Goal: Task Accomplishment & Management: Manage account settings

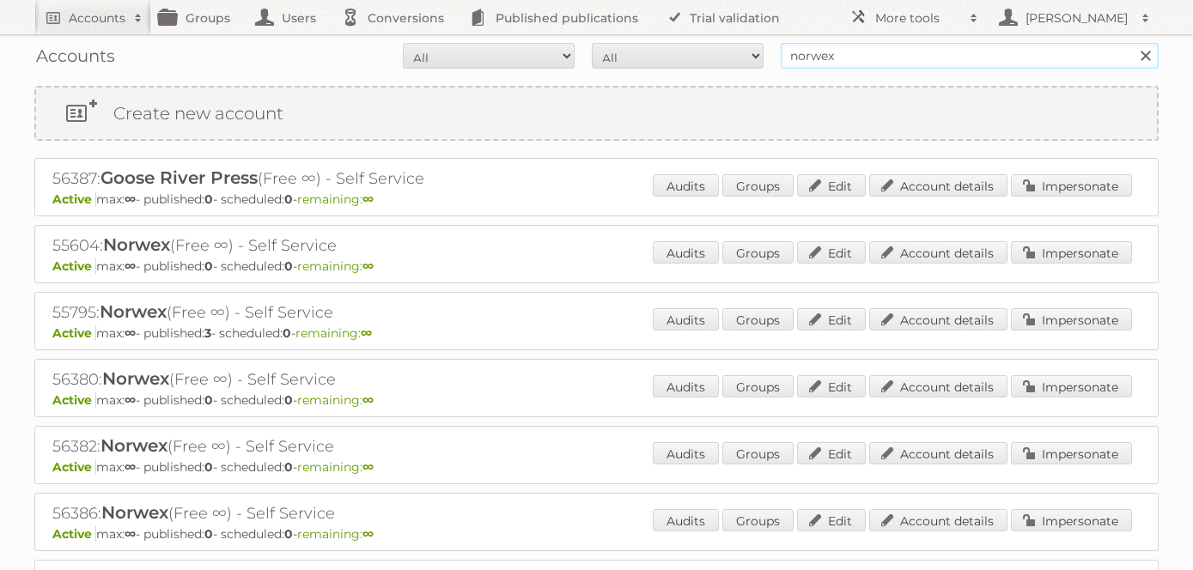
click at [846, 52] on input "norwex" at bounding box center [970, 56] width 378 height 26
type input "iliana@publitas.com"
click at [1132, 43] on input "Search" at bounding box center [1145, 56] width 26 height 26
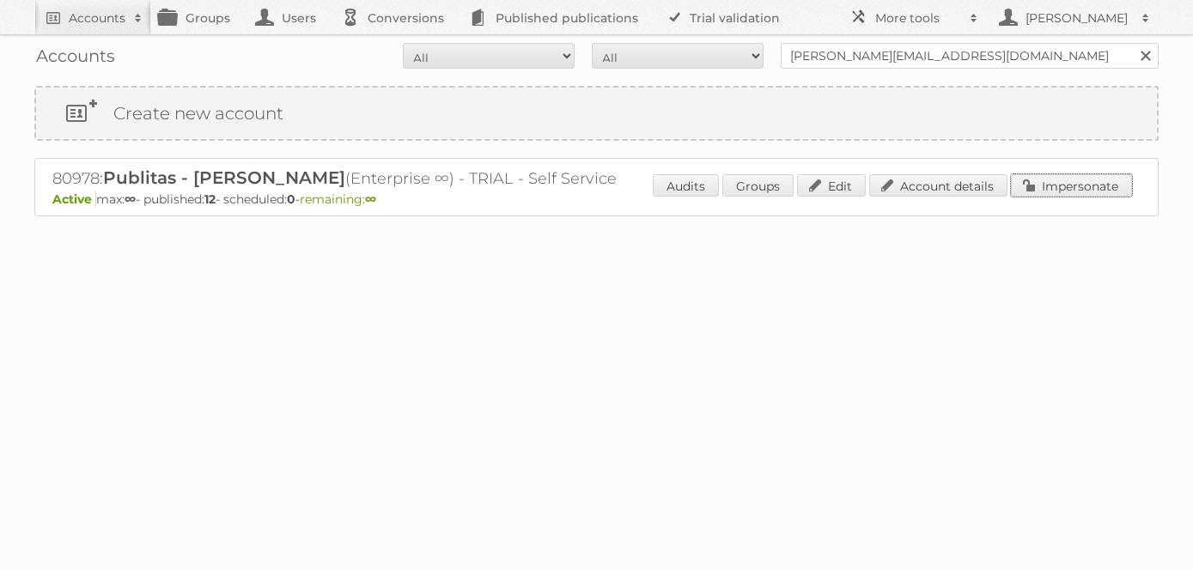
click at [1059, 183] on link "Impersonate" at bounding box center [1071, 185] width 121 height 22
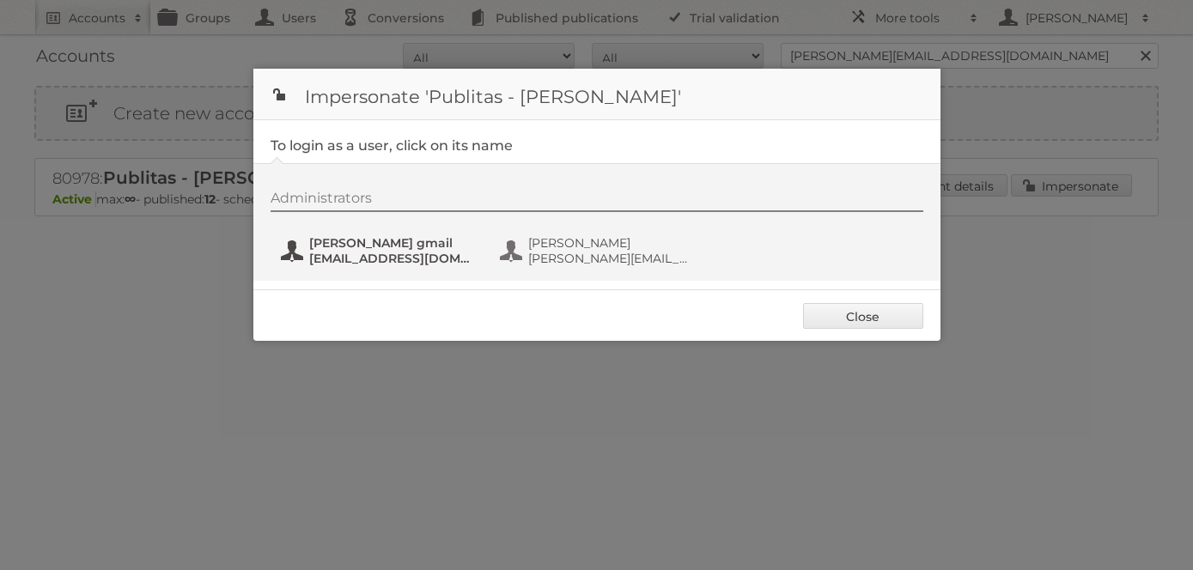
click at [397, 252] on span "ilianagonzalez2008@gmail.com" at bounding box center [392, 258] width 167 height 15
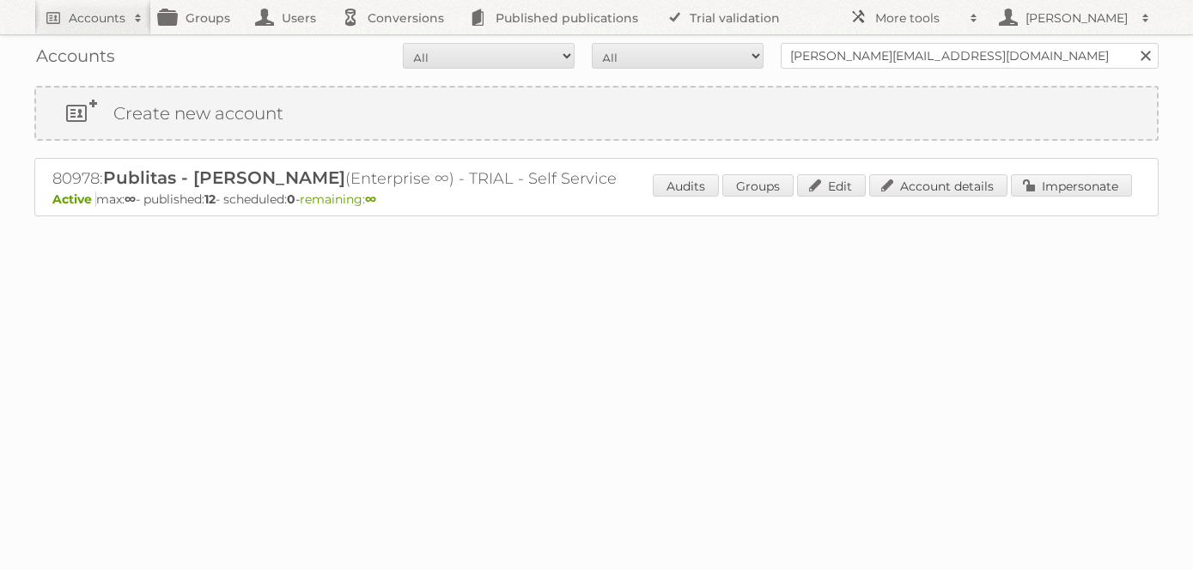
click at [1049, 197] on div "Audits Groups Edit Account details Impersonate" at bounding box center [892, 187] width 479 height 26
click at [1052, 190] on link "Impersonate" at bounding box center [1071, 185] width 121 height 22
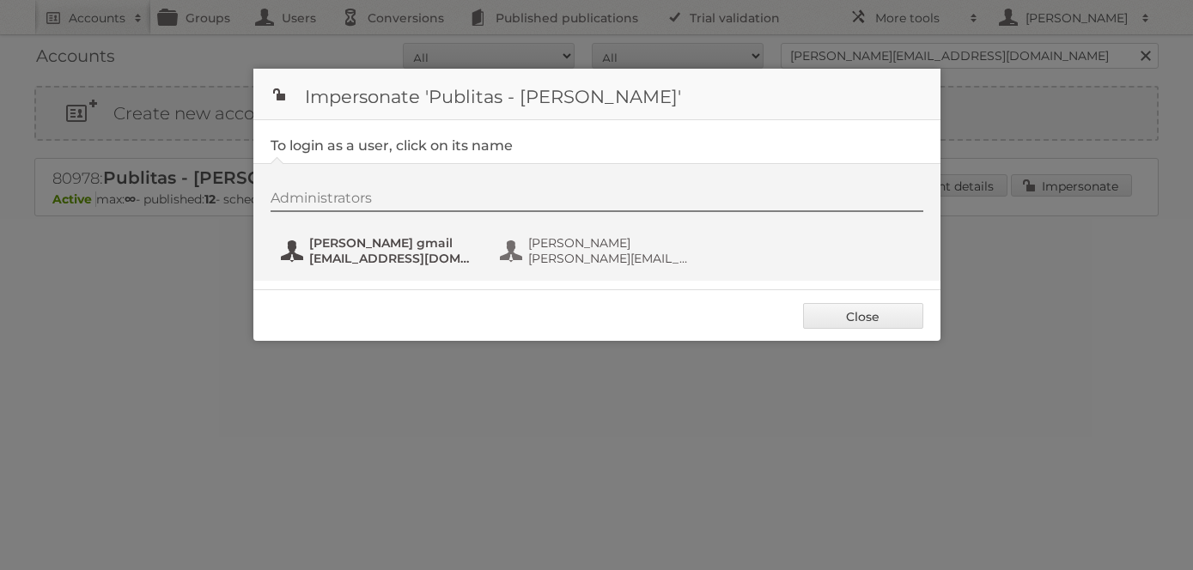
click at [380, 254] on span "ilianagonzalez2008@gmail.com" at bounding box center [392, 258] width 167 height 15
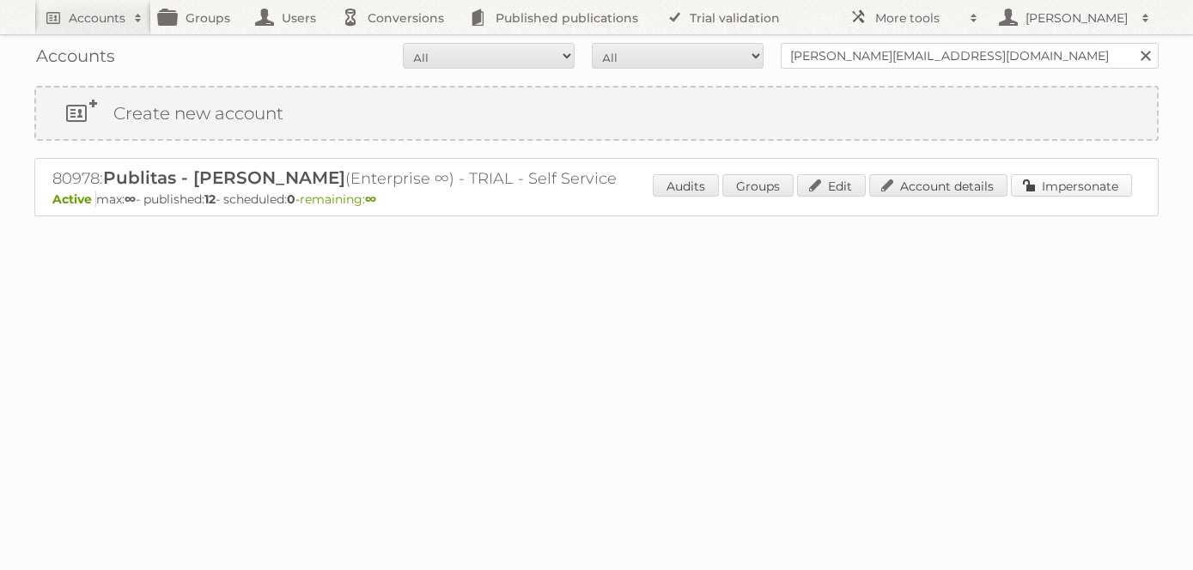
click at [1094, 188] on link "Impersonate" at bounding box center [1071, 185] width 121 height 22
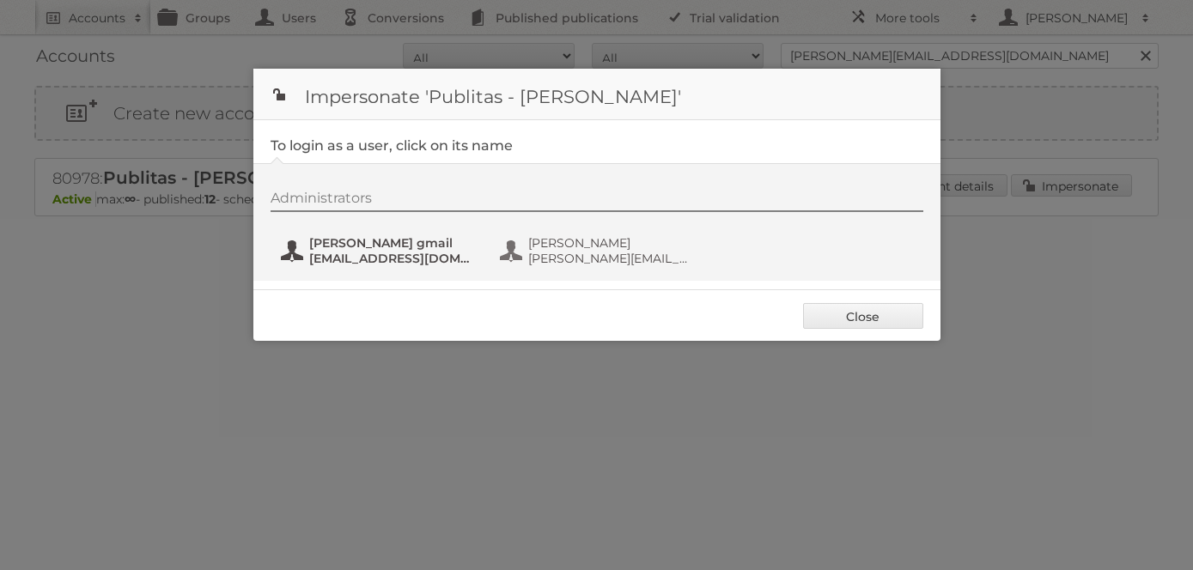
click at [381, 249] on span "iliana gmail" at bounding box center [392, 242] width 167 height 15
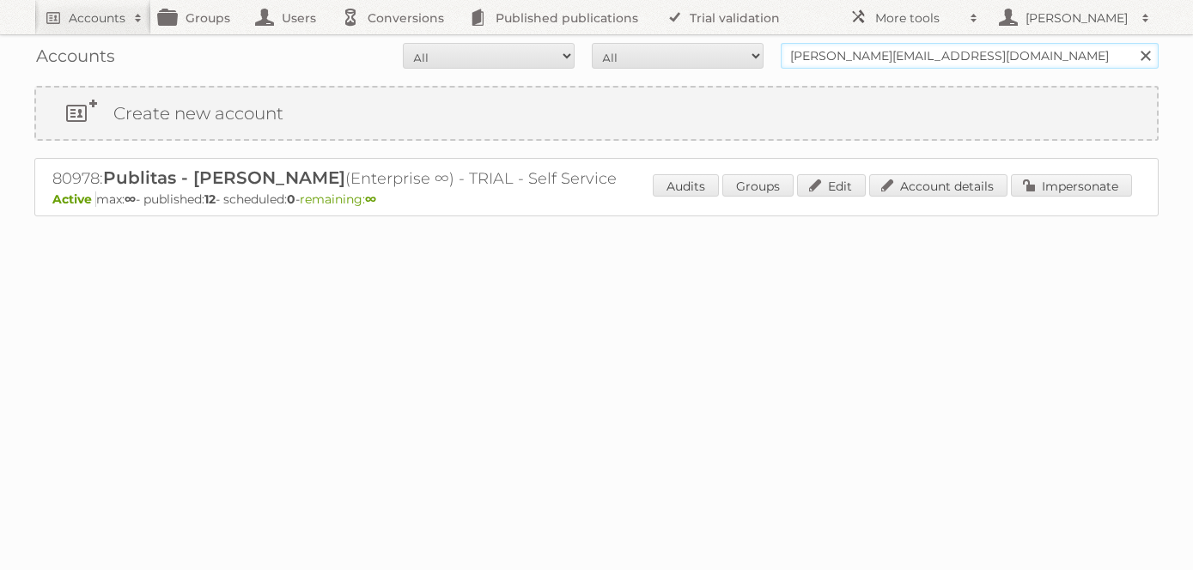
click at [861, 58] on input "iliana@publitas.com" at bounding box center [970, 56] width 378 height 26
type input "el dorado"
click at [1132, 43] on input "Search" at bounding box center [1145, 56] width 26 height 26
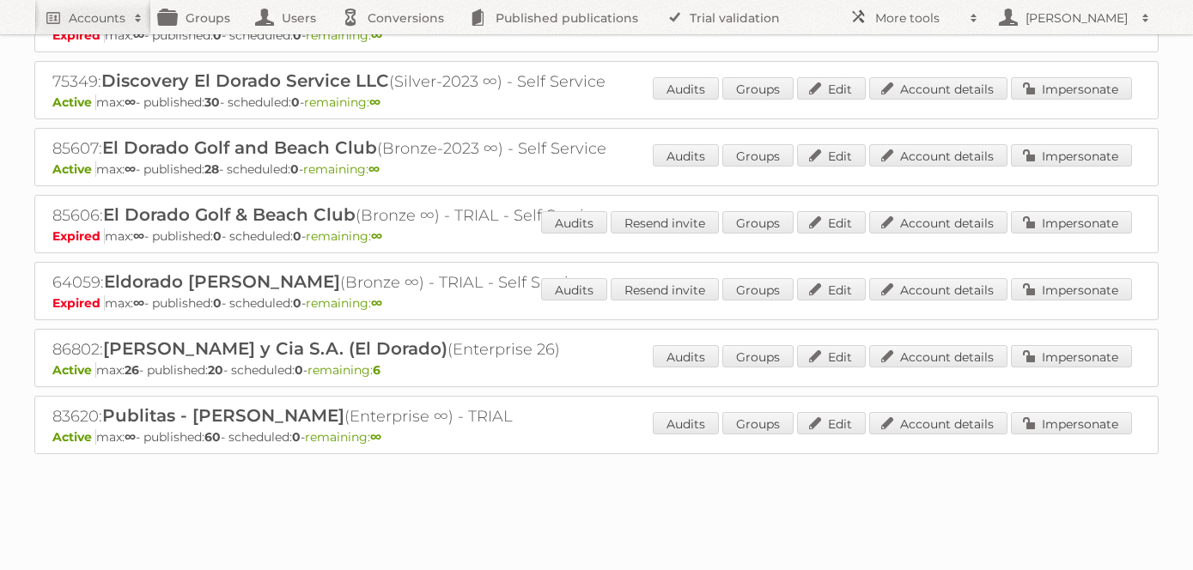
scroll to position [353, 0]
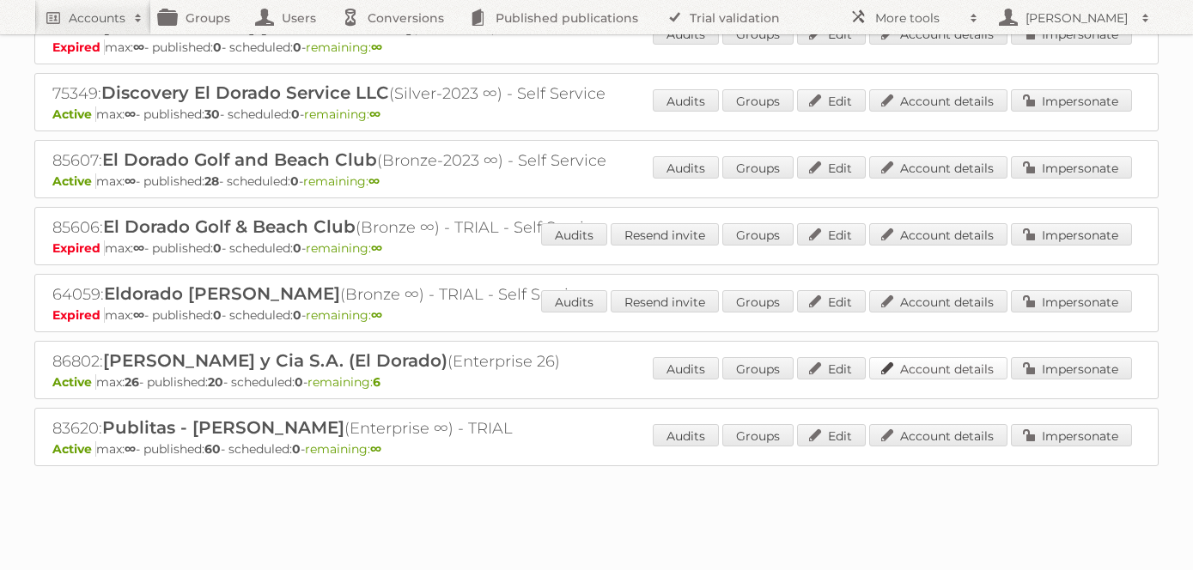
click at [958, 362] on link "Account details" at bounding box center [938, 368] width 138 height 22
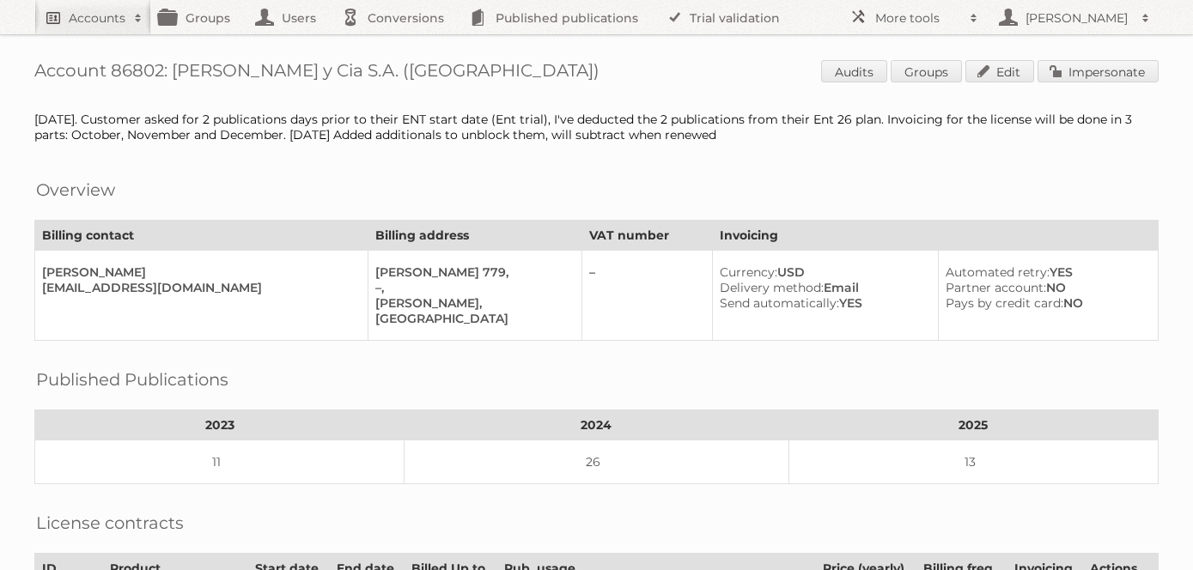
click at [101, 17] on h2 "Accounts" at bounding box center [97, 17] width 57 height 17
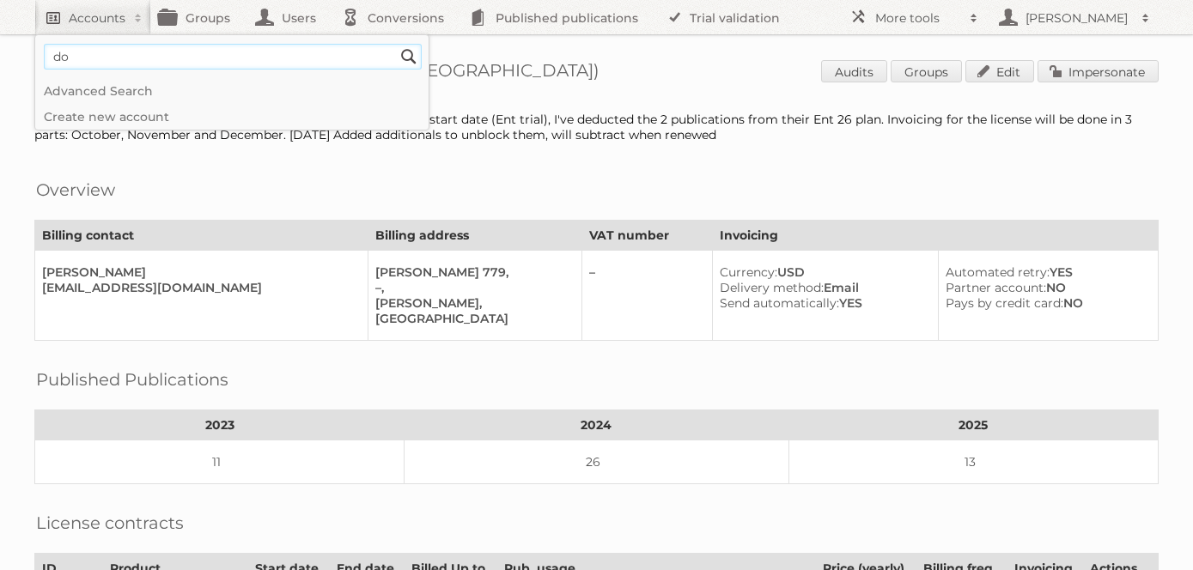
type input"] "do it center"
click at [396, 44] on input "Search" at bounding box center [409, 57] width 26 height 26
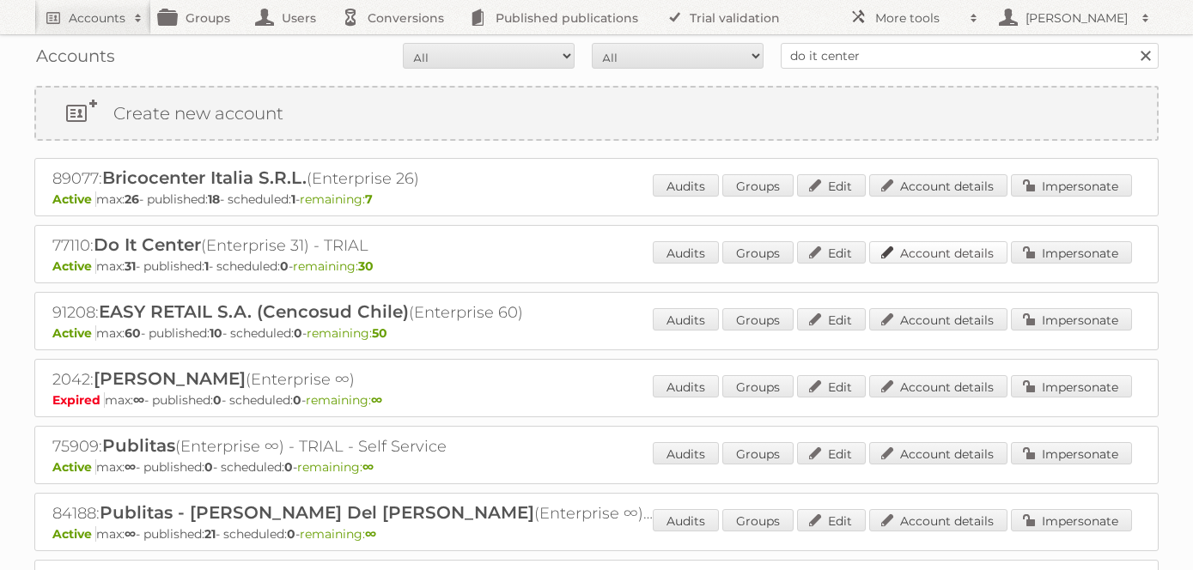
click at [951, 260] on link "Account details" at bounding box center [938, 252] width 138 height 22
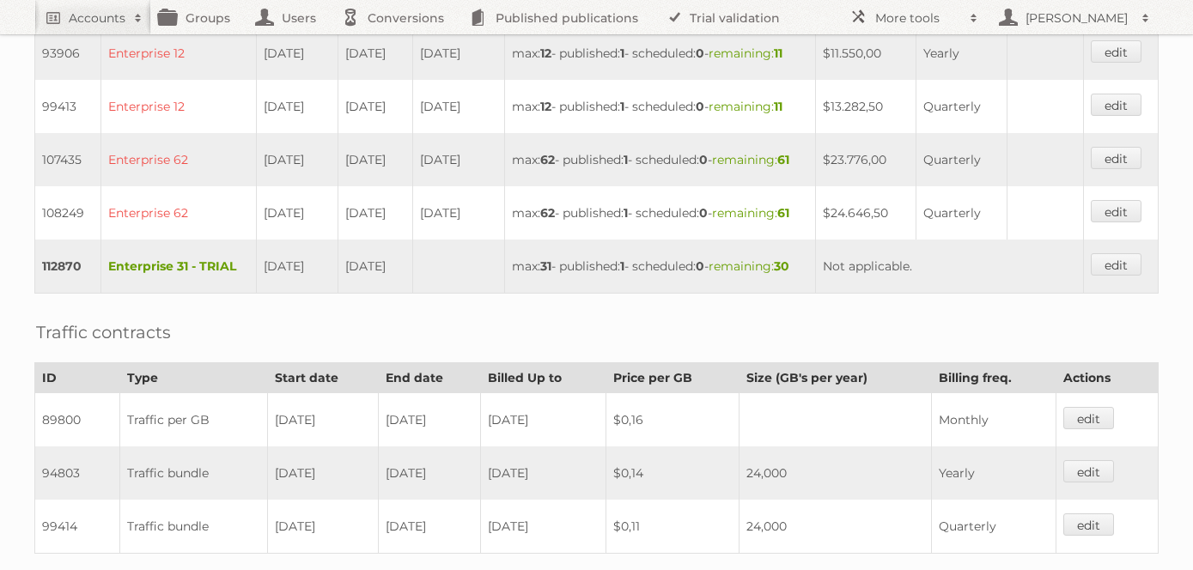
scroll to position [1014, 0]
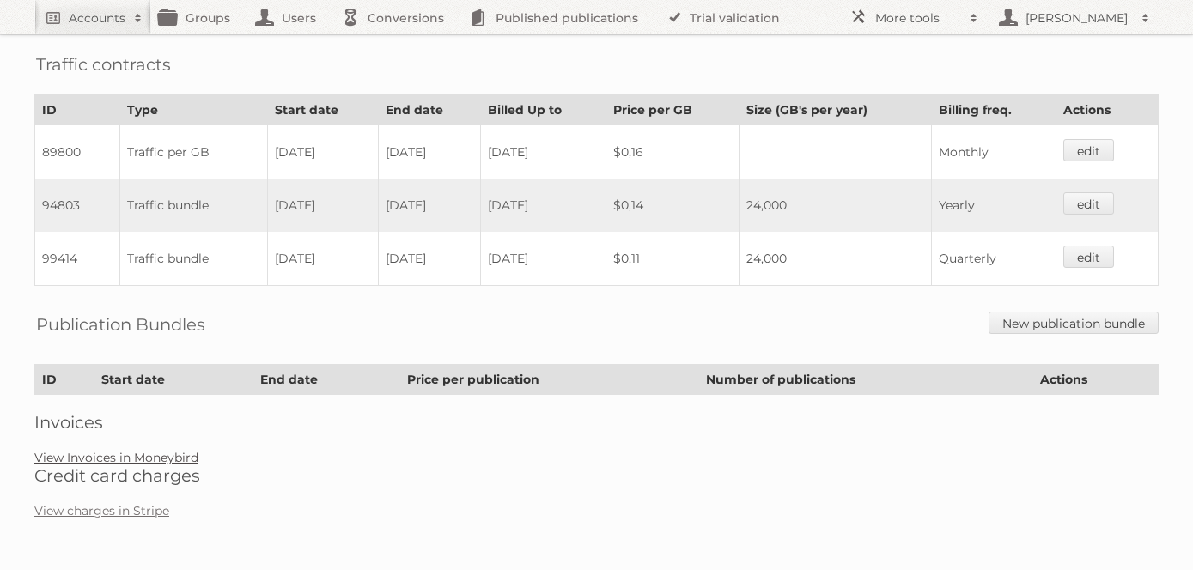
click at [175, 459] on link "View Invoices in Moneybird" at bounding box center [116, 457] width 164 height 15
click at [153, 463] on link "View Invoices in Moneybird" at bounding box center [116, 457] width 164 height 15
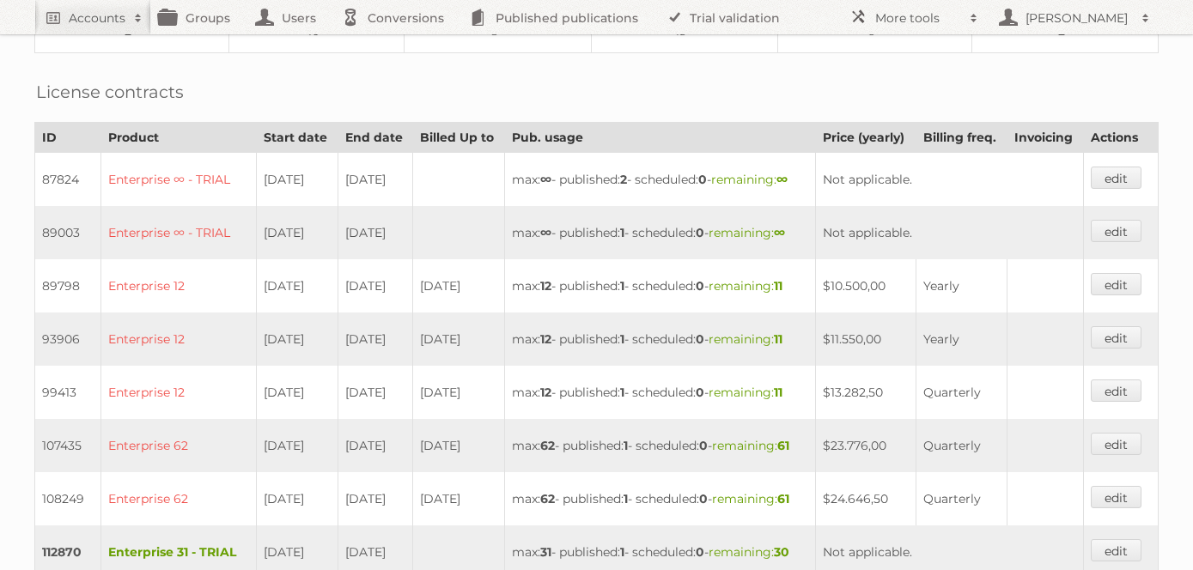
scroll to position [0, 0]
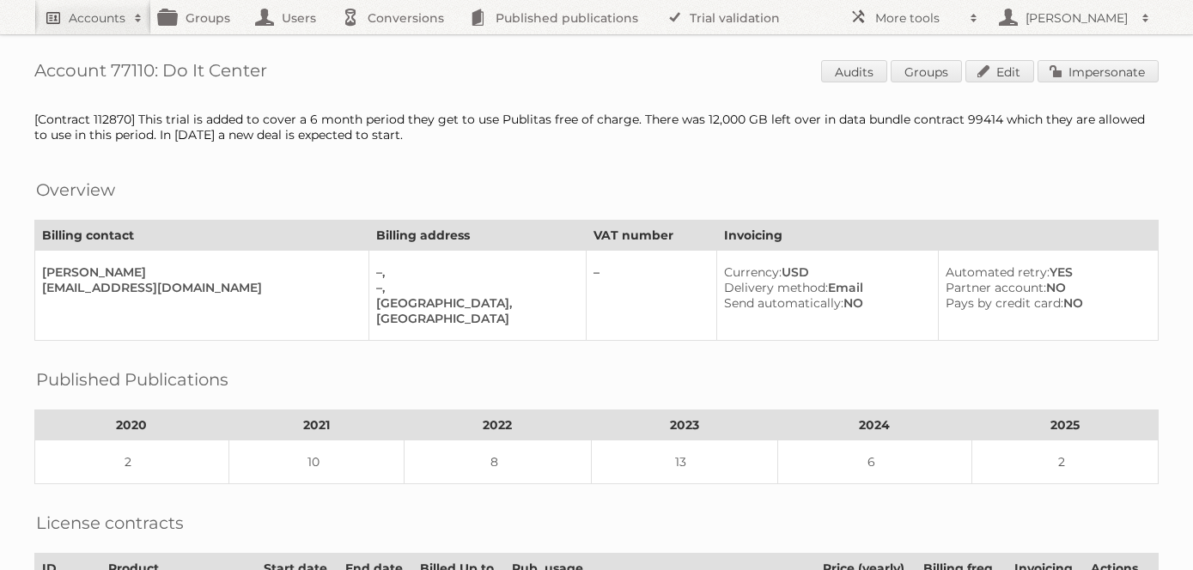
click at [105, 18] on h2 "Accounts" at bounding box center [97, 17] width 57 height 17
type input"] "[PERSON_NAME]"
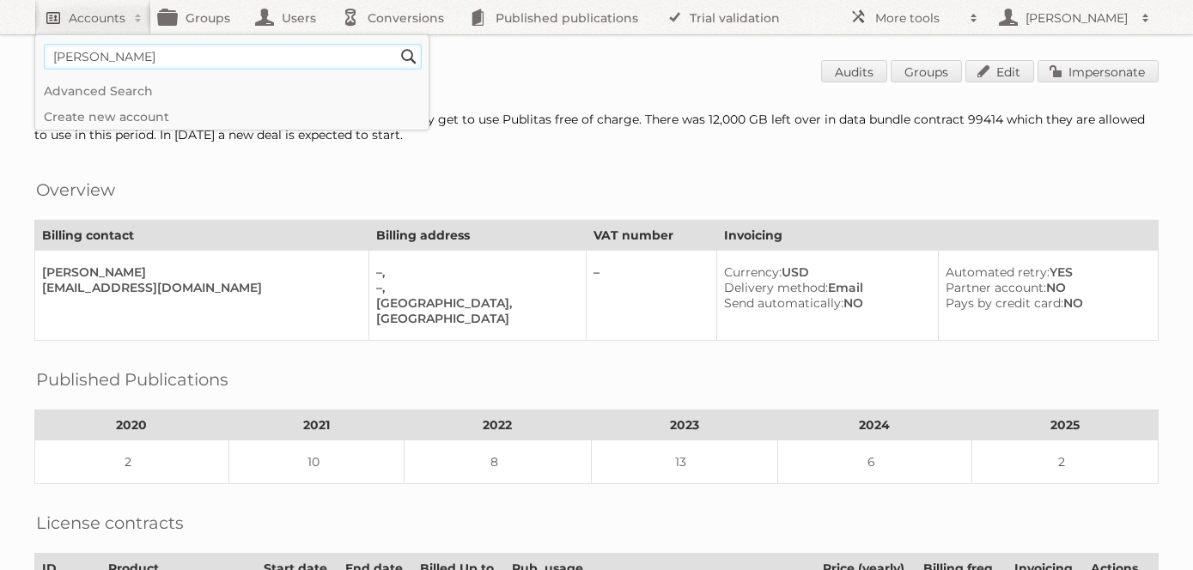
click at [396, 44] on input "Search" at bounding box center [409, 57] width 26 height 26
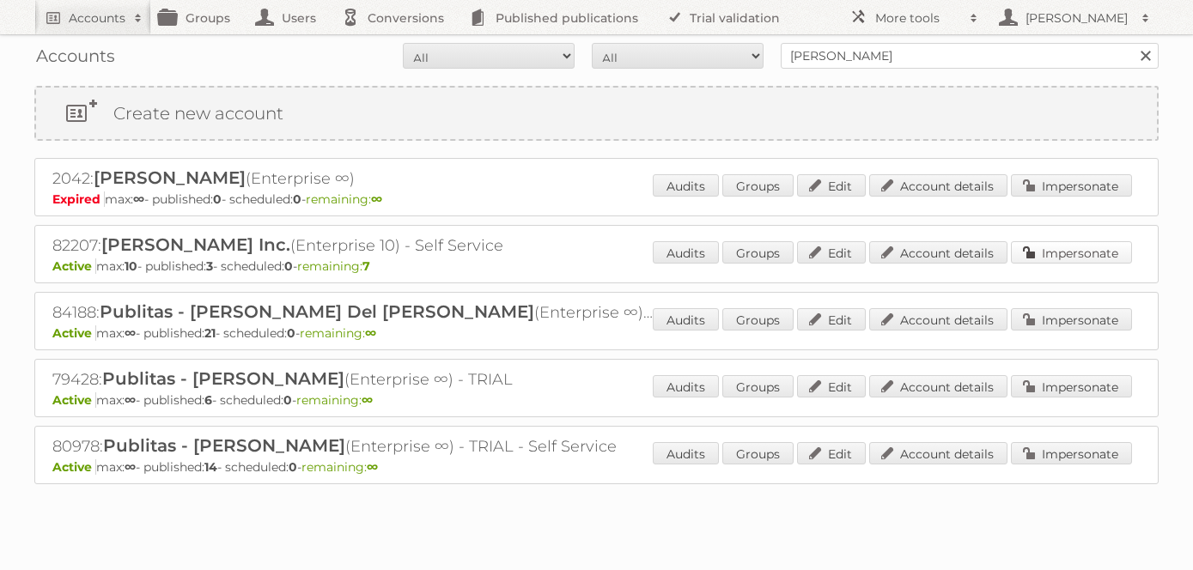
click at [1083, 248] on link "Impersonate" at bounding box center [1071, 252] width 121 height 22
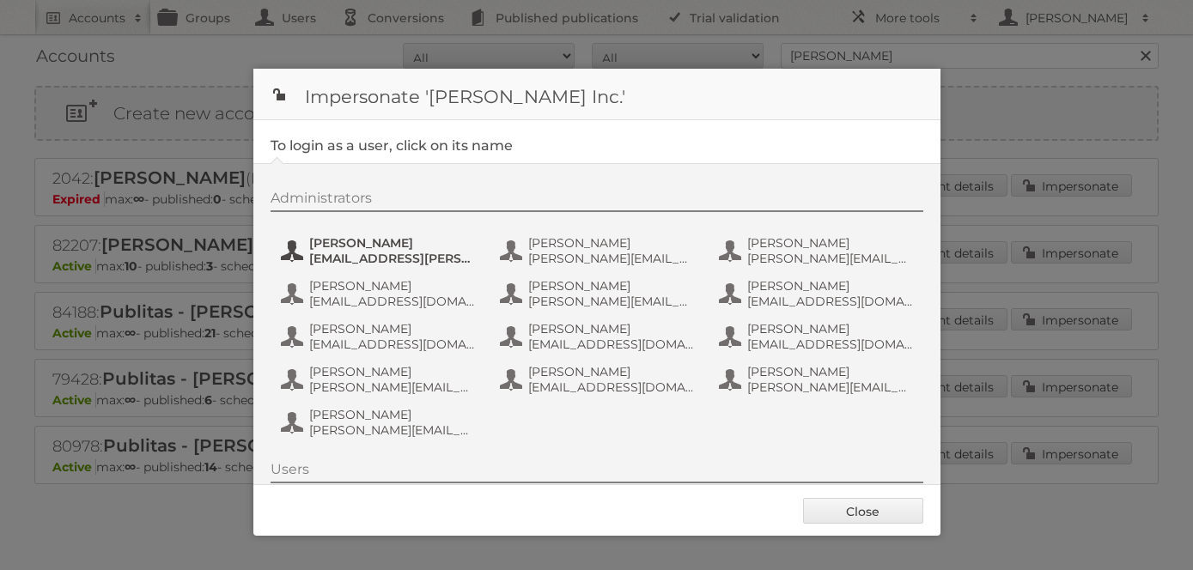
click at [382, 252] on span "[EMAIL_ADDRESS][PERSON_NAME][DOMAIN_NAME]" at bounding box center [392, 258] width 167 height 15
